Goal: Transaction & Acquisition: Subscribe to service/newsletter

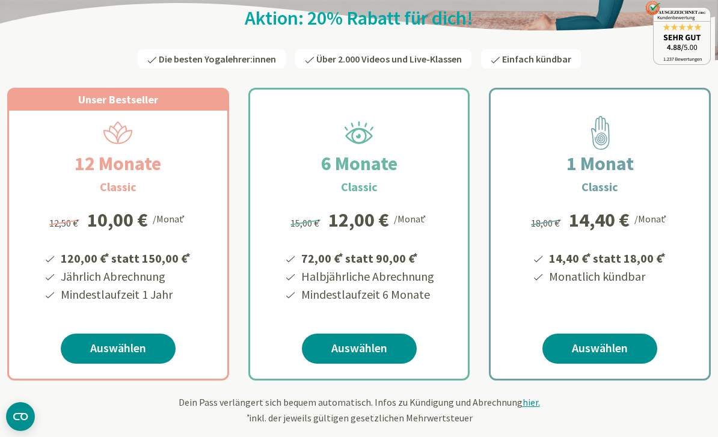
scroll to position [139, 0]
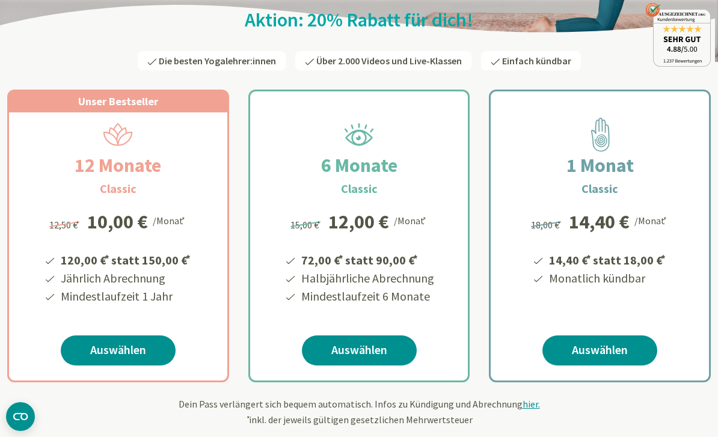
click at [601, 352] on link "Auswählen" at bounding box center [599, 350] width 115 height 30
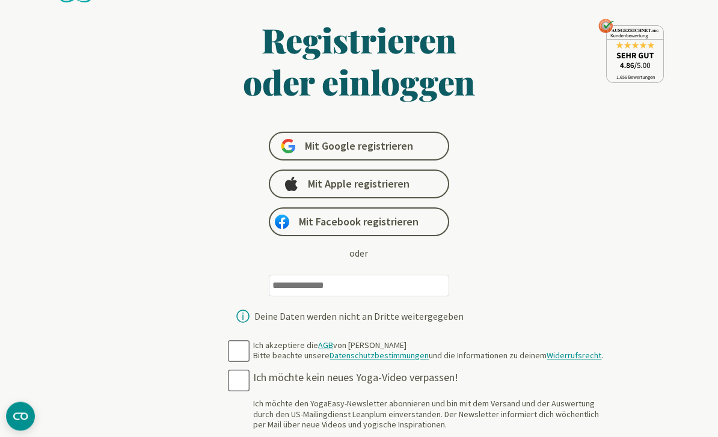
scroll to position [64, 0]
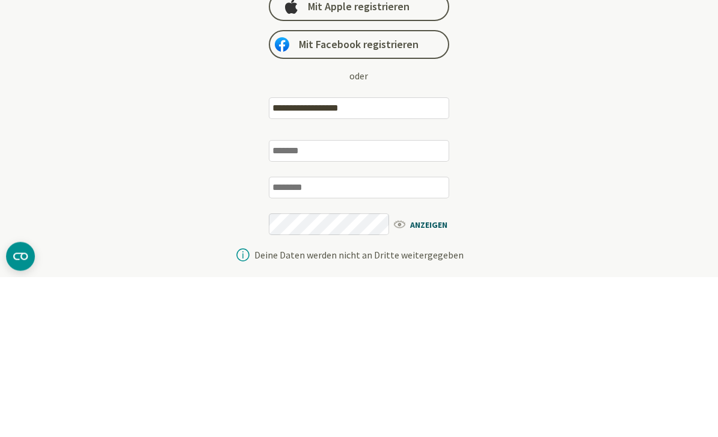
type input "**********"
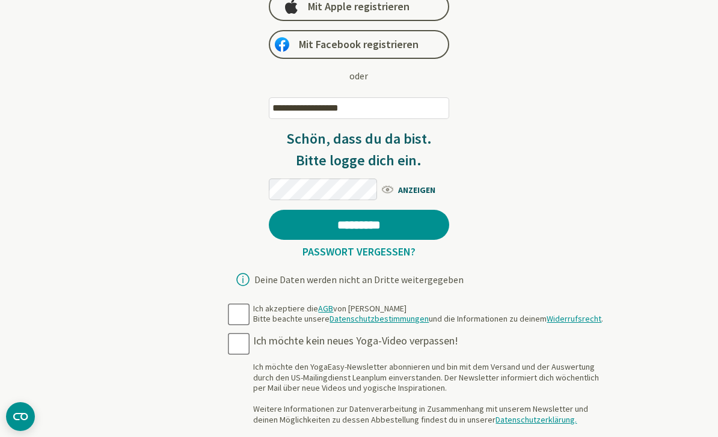
scroll to position [224, 0]
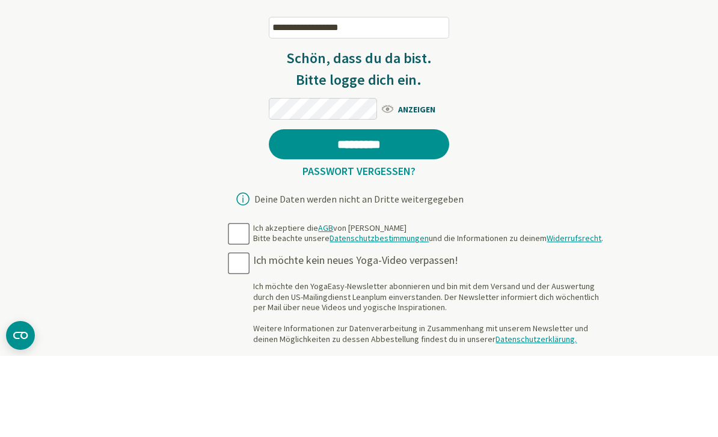
click at [370, 210] on input "*********" at bounding box center [359, 225] width 180 height 30
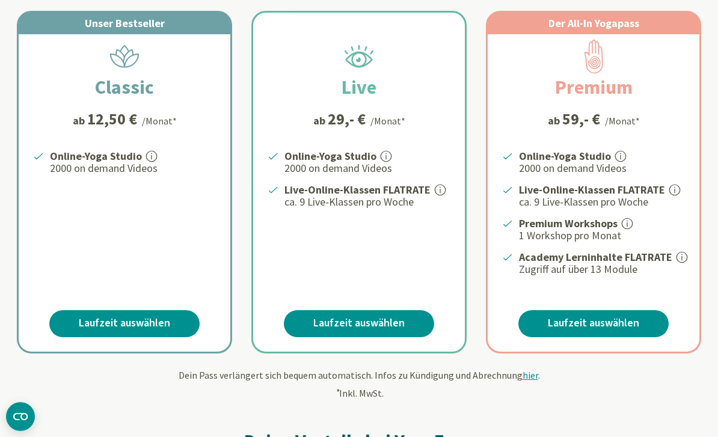
scroll to position [210, 0]
click at [145, 323] on link "Laufzeit auswählen" at bounding box center [124, 324] width 150 height 27
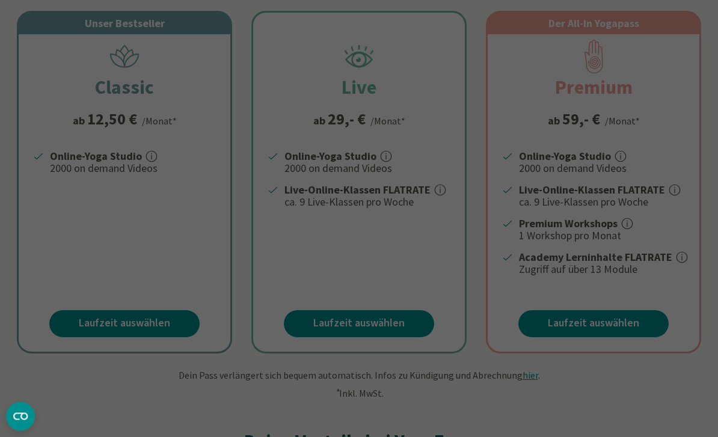
scroll to position [211, 0]
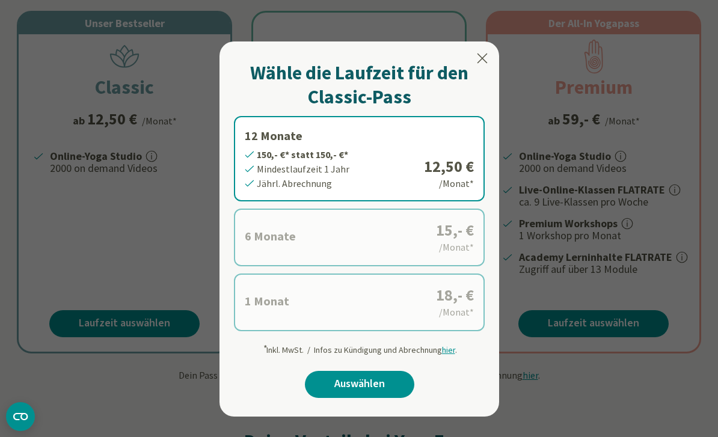
click at [339, 294] on label "1 Monat 18,- €* statt 18,- €* Mindestlaufzeit 1 Monat Monatl. Abrechnung 18,- €…" at bounding box center [359, 302] width 251 height 58
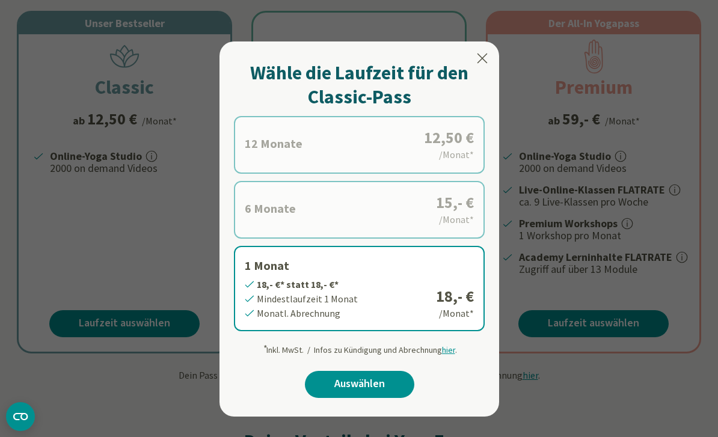
click at [382, 135] on label "12 Monate 150,- €* statt 150,- €* Mindestlaufzeit 1 Jahr Jährl. Abrechnung 12,5…" at bounding box center [359, 145] width 251 height 58
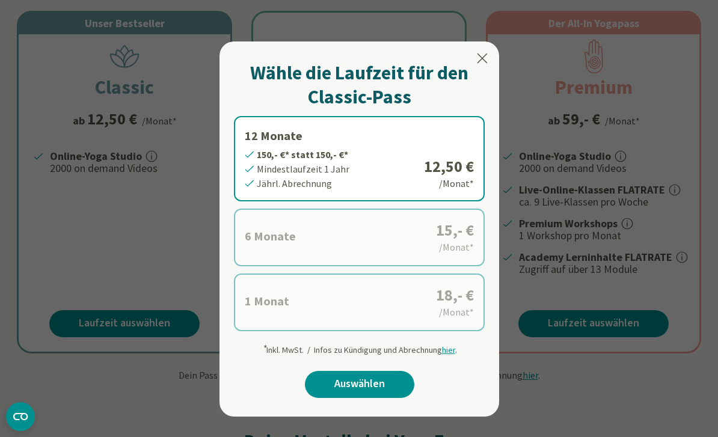
click at [361, 379] on link "Auswählen" at bounding box center [359, 384] width 109 height 27
